Goal: Task Accomplishment & Management: Use online tool/utility

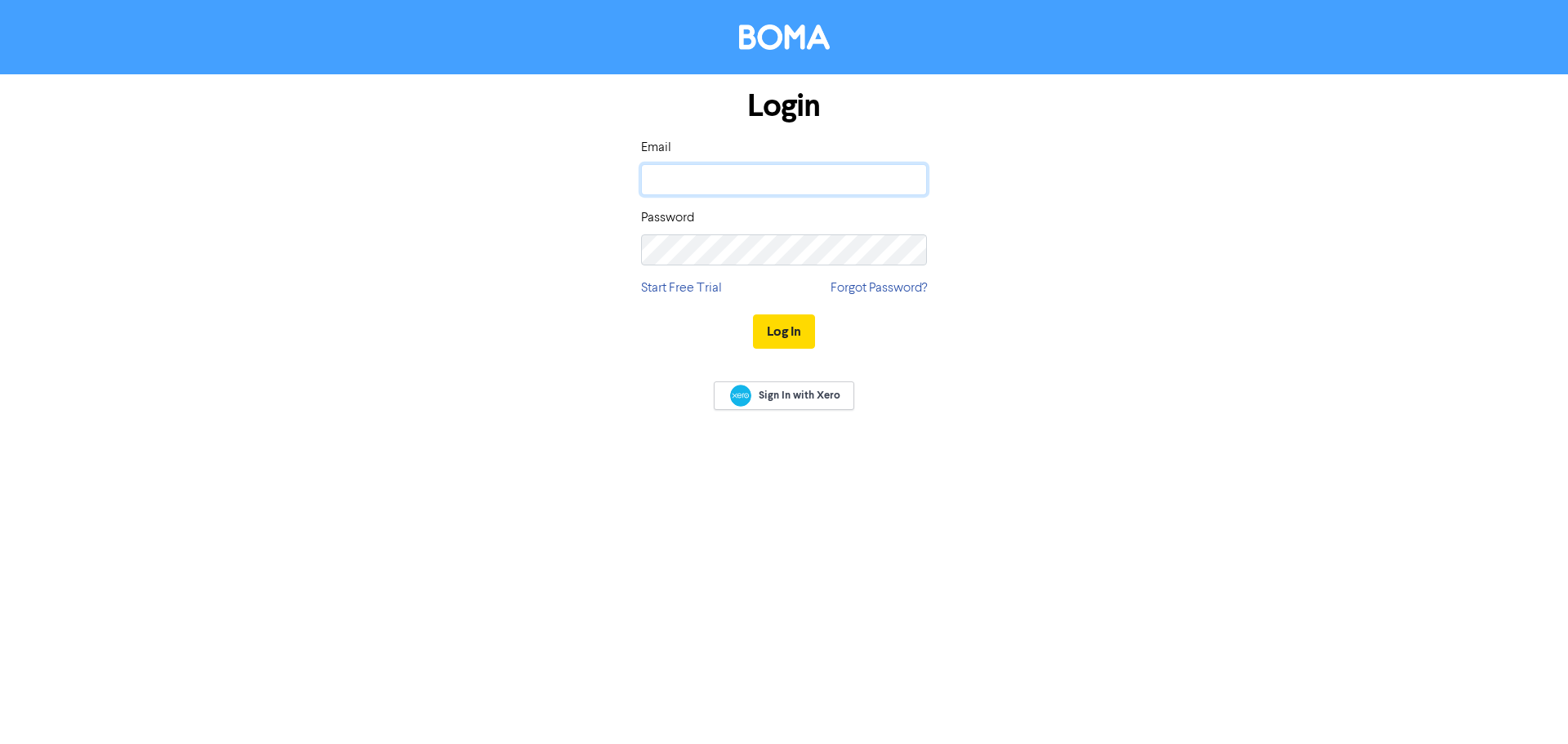
type input "[EMAIL_ADDRESS][DOMAIN_NAME]"
click at [695, 189] on input "[EMAIL_ADDRESS][DOMAIN_NAME]" at bounding box center [784, 180] width 286 height 31
click at [806, 336] on button "Log In" at bounding box center [784, 332] width 62 height 34
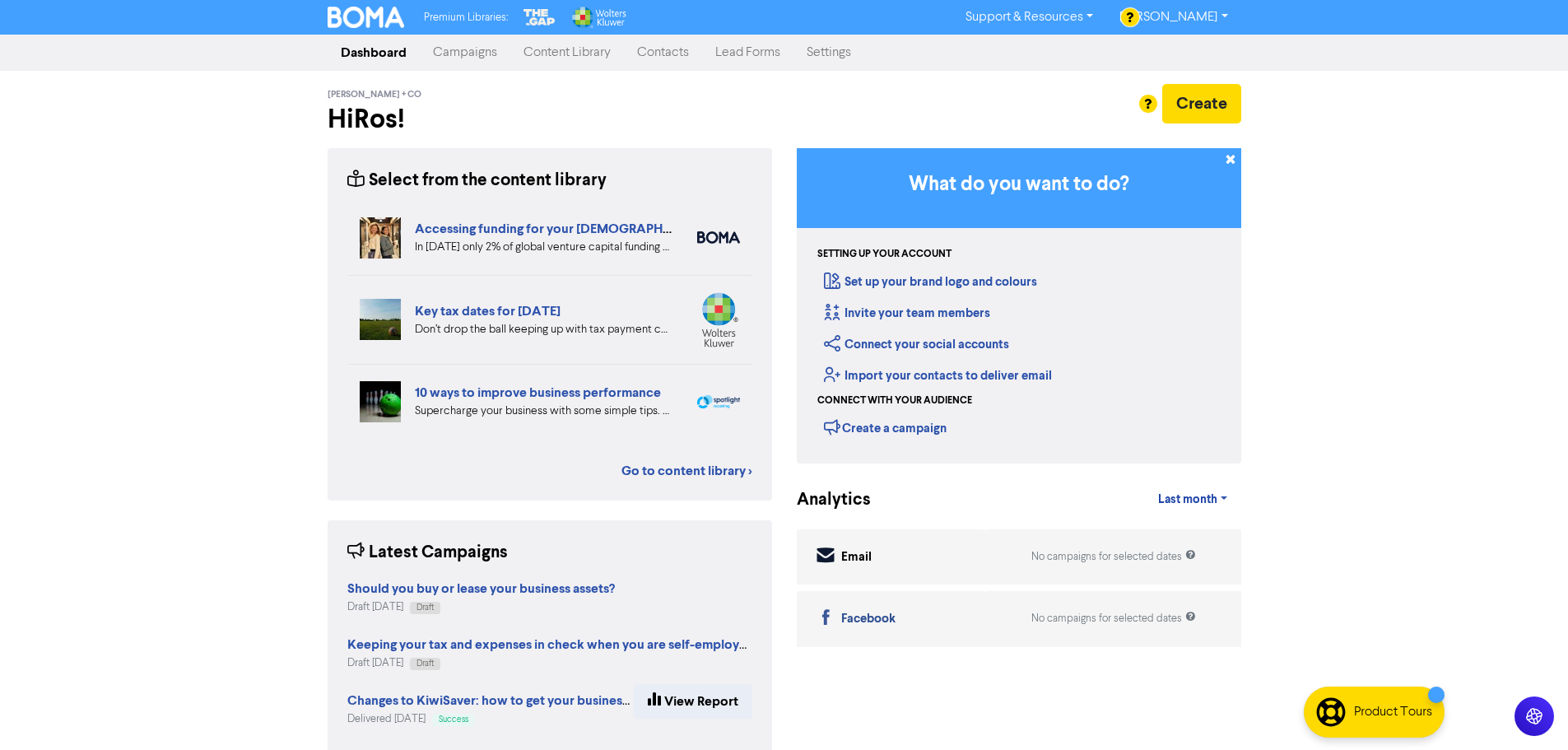
click at [662, 56] on link "Contacts" at bounding box center [662, 53] width 78 height 33
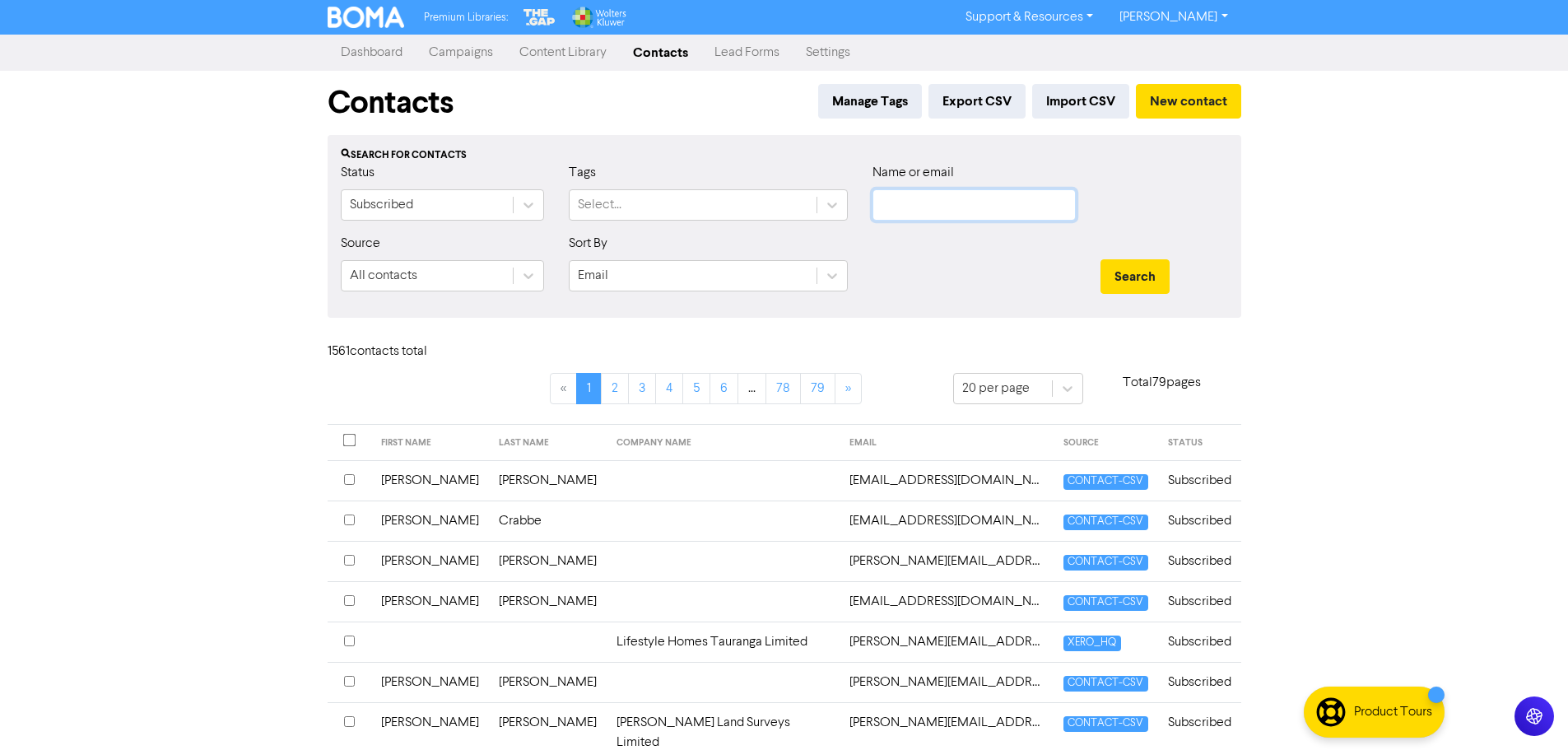
click at [996, 205] on input "text" at bounding box center [974, 204] width 203 height 31
click at [1100, 259] on button "Search" at bounding box center [1135, 277] width 69 height 35
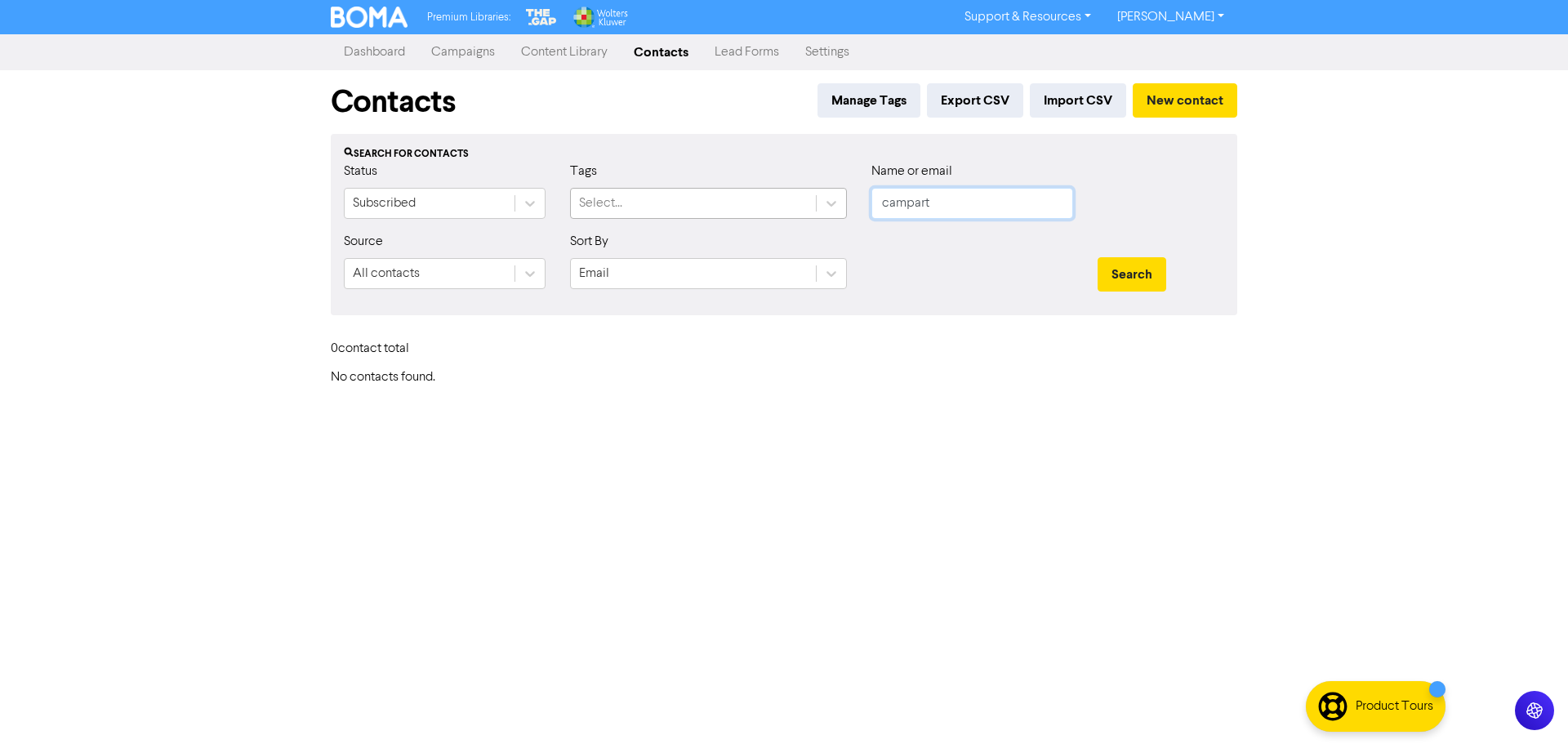
drag, startPoint x: 857, startPoint y: 204, endPoint x: 771, endPoint y: 214, distance: 86.6
click at [792, 209] on div "Status Subscribed Tags Select... Name or email campart" at bounding box center [784, 196] width 905 height 70
type input "[PERSON_NAME]"
click at [1097, 257] on button "Search" at bounding box center [1132, 274] width 69 height 34
